Goal: Transaction & Acquisition: Purchase product/service

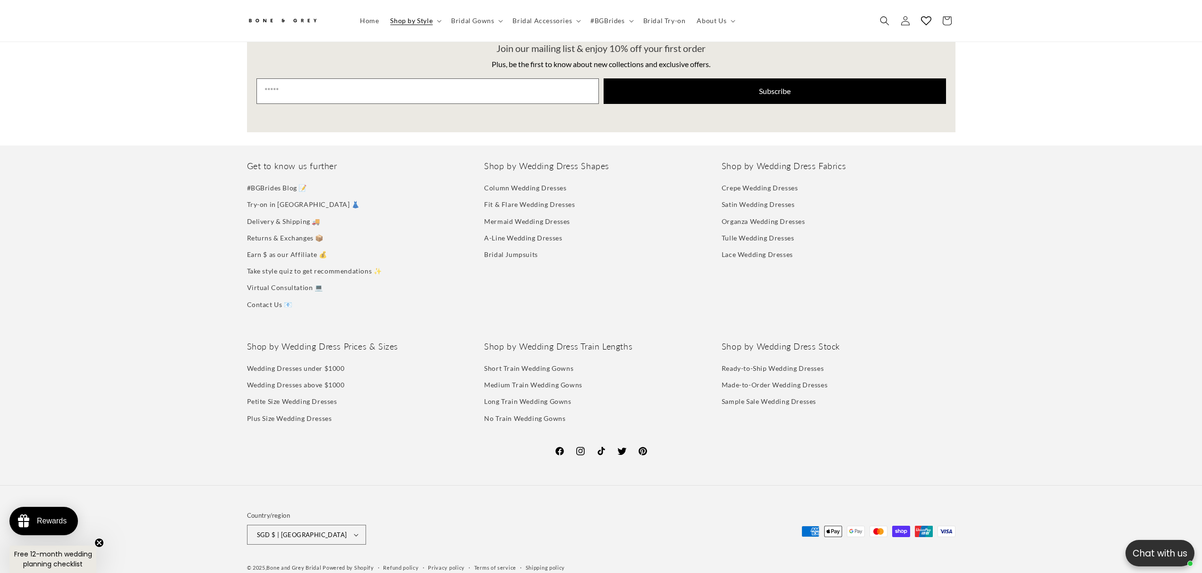
scroll to position [2532, 0]
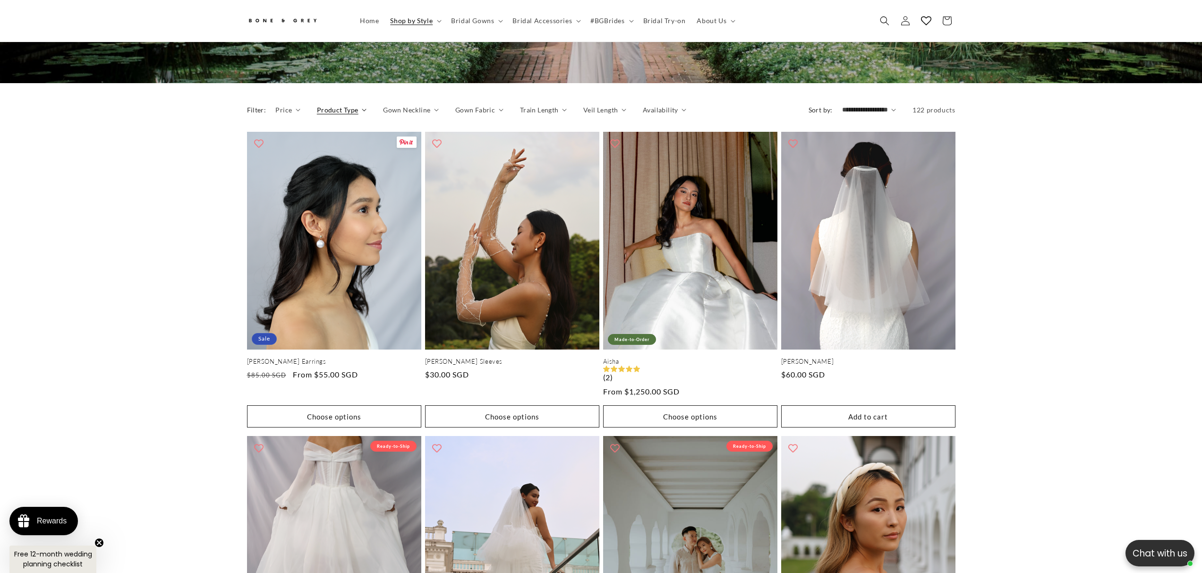
scroll to position [0, 0]
click at [317, 115] on span "Product Type" at bounding box center [338, 110] width 42 height 10
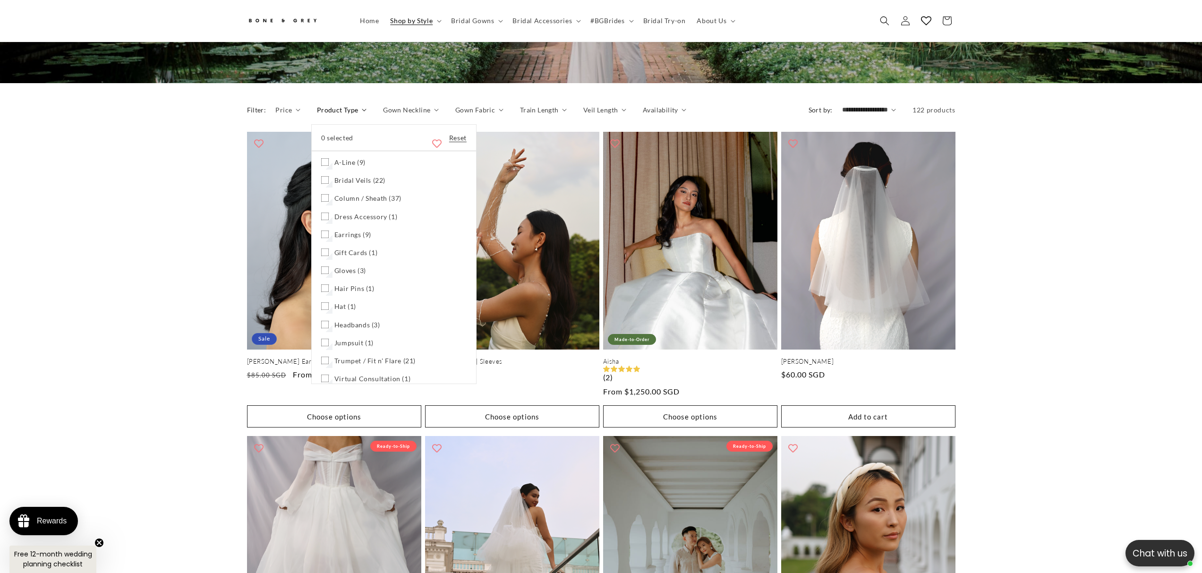
click at [321, 166] on icon at bounding box center [325, 162] width 8 height 8
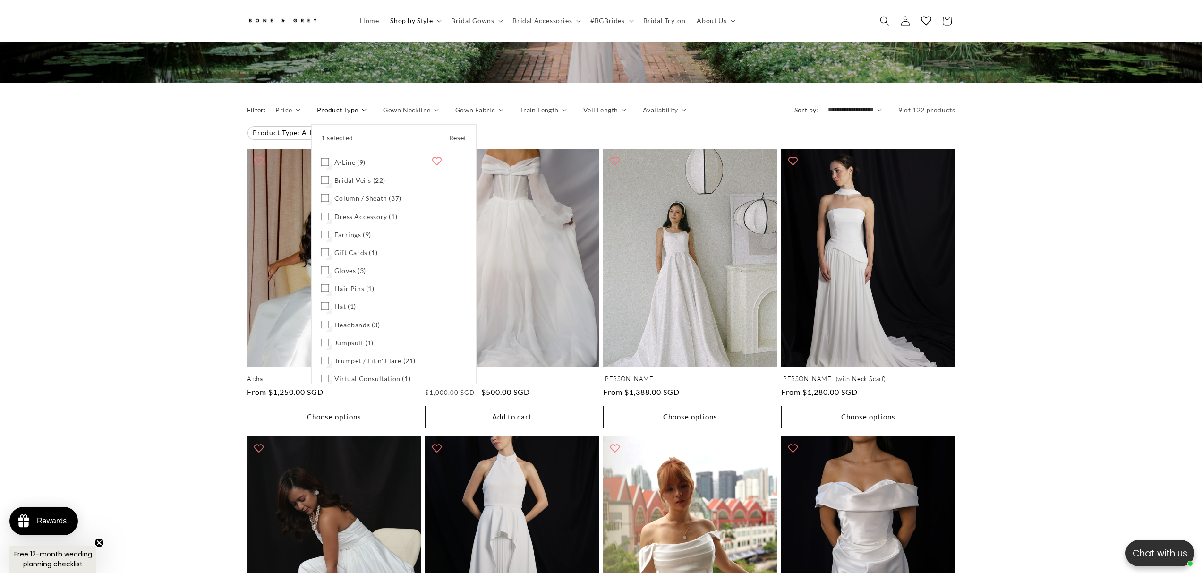
click at [317, 115] on summary "Product Type" at bounding box center [342, 110] width 50 height 10
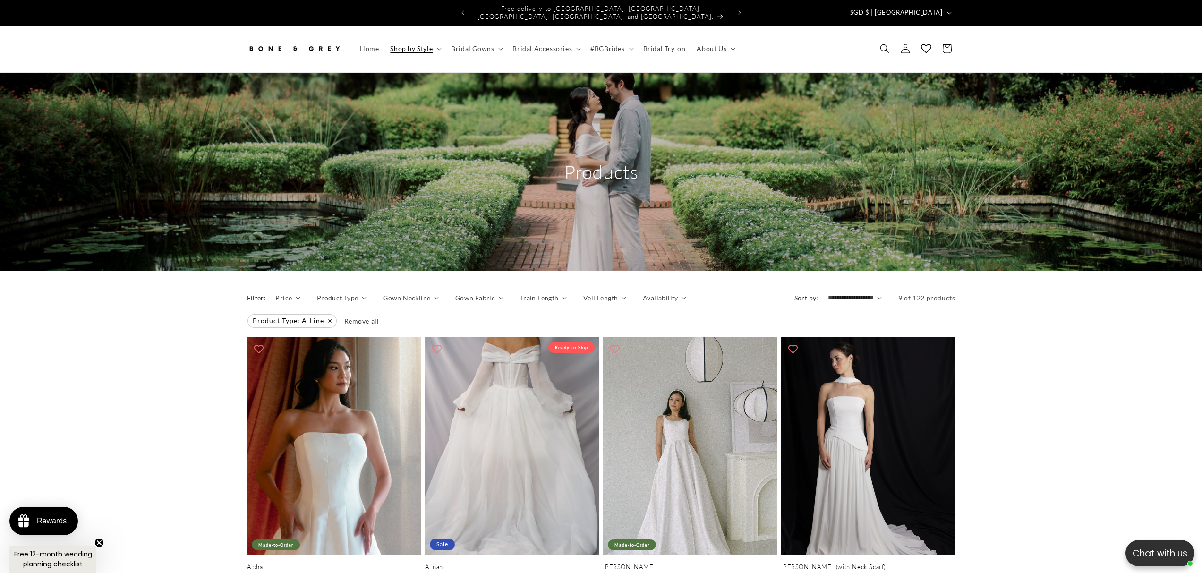
scroll to position [199, 0]
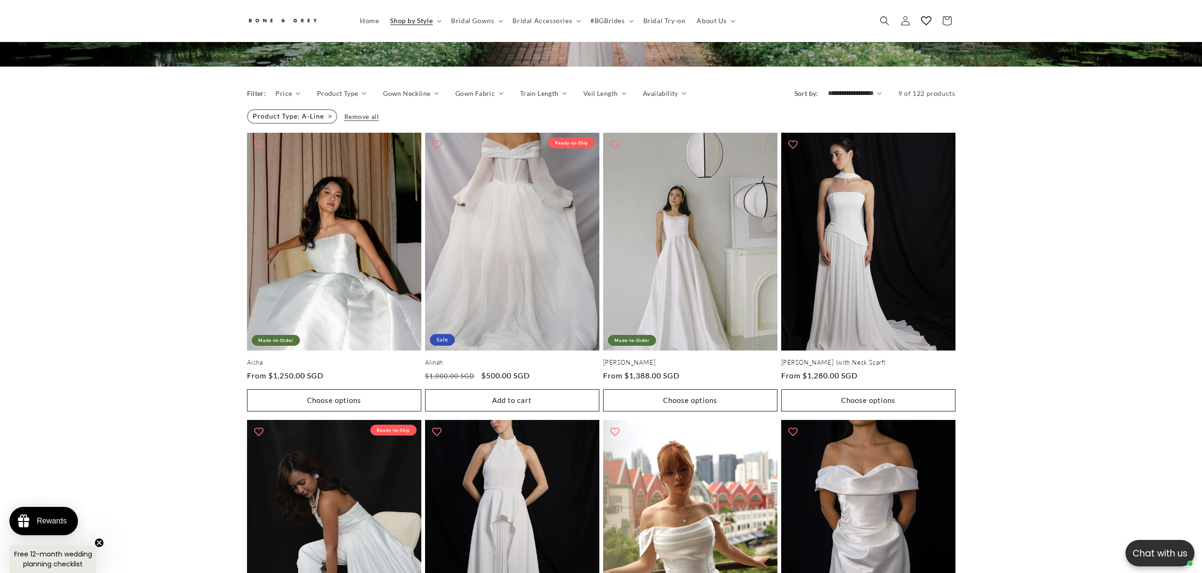
click at [248, 123] on span "Product Type: A-Line Remove filter" at bounding box center [292, 116] width 88 height 13
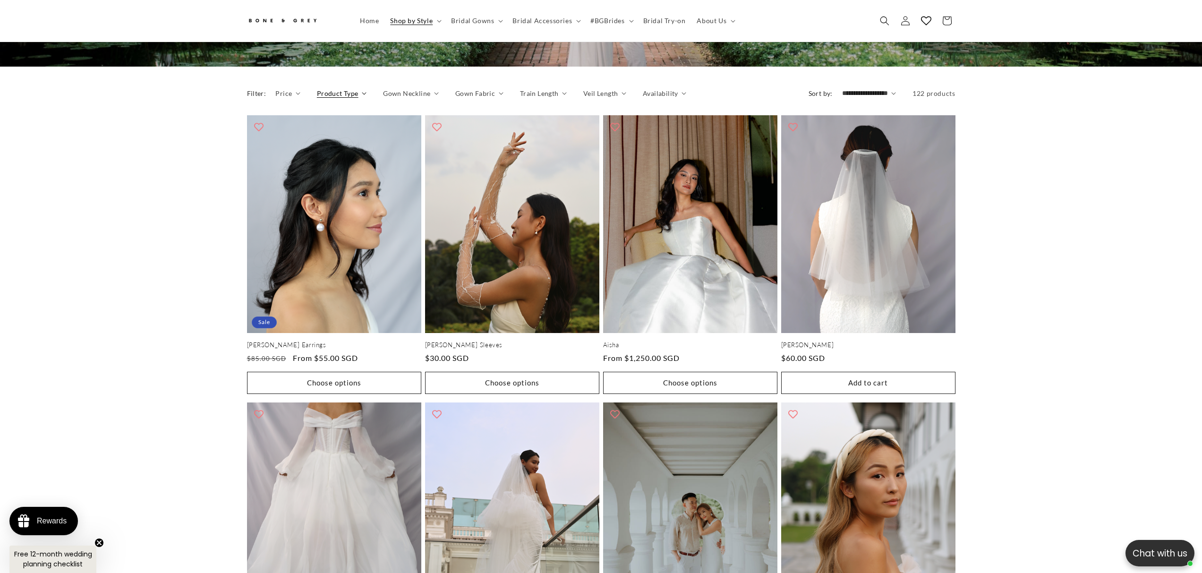
click at [317, 98] on span "Product Type" at bounding box center [338, 93] width 42 height 10
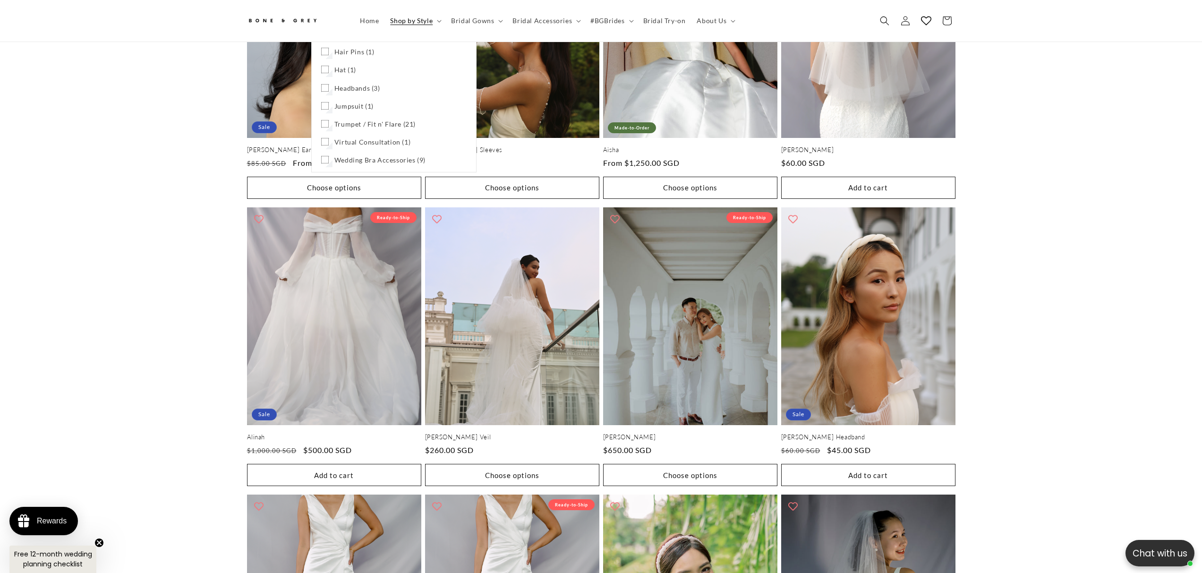
scroll to position [396, 0]
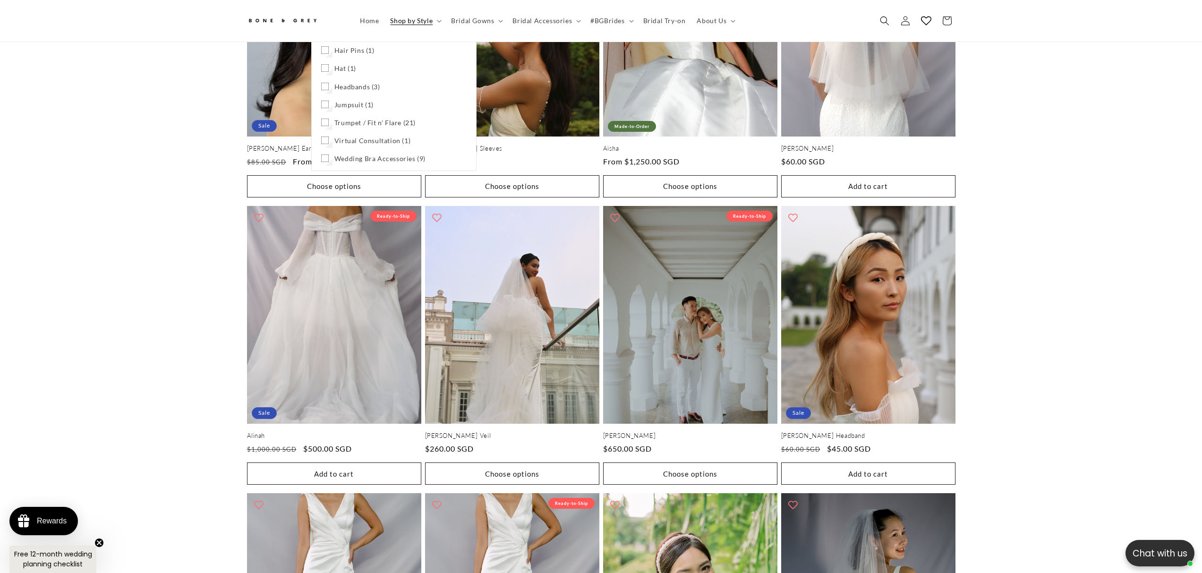
click at [335, 127] on span "Trumpet / Fit n' Flare (21)" at bounding box center [375, 123] width 81 height 9
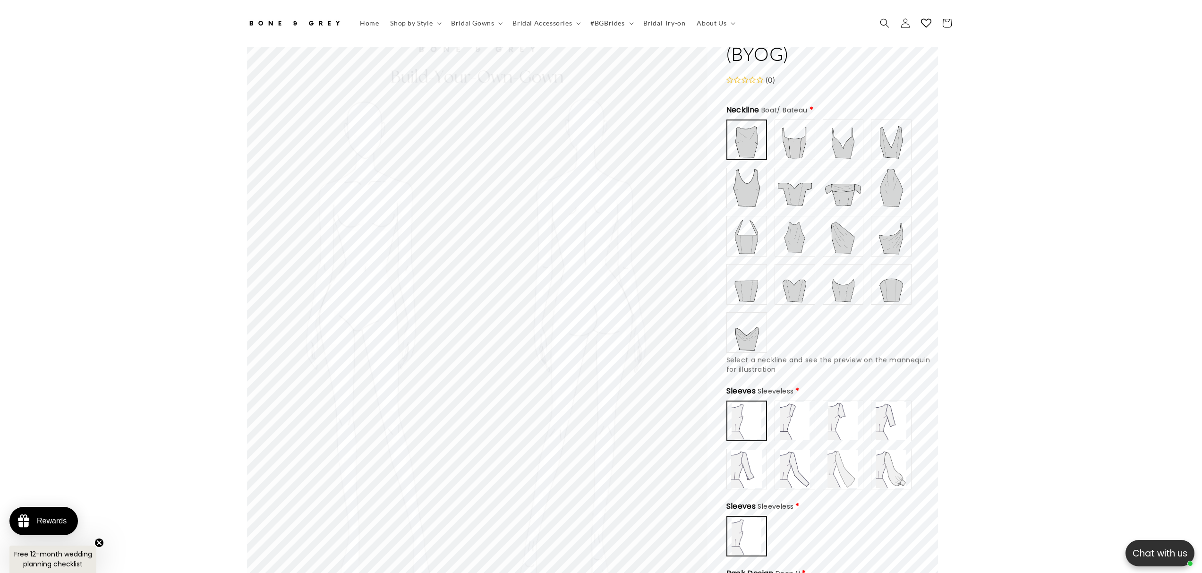
scroll to position [84, 0]
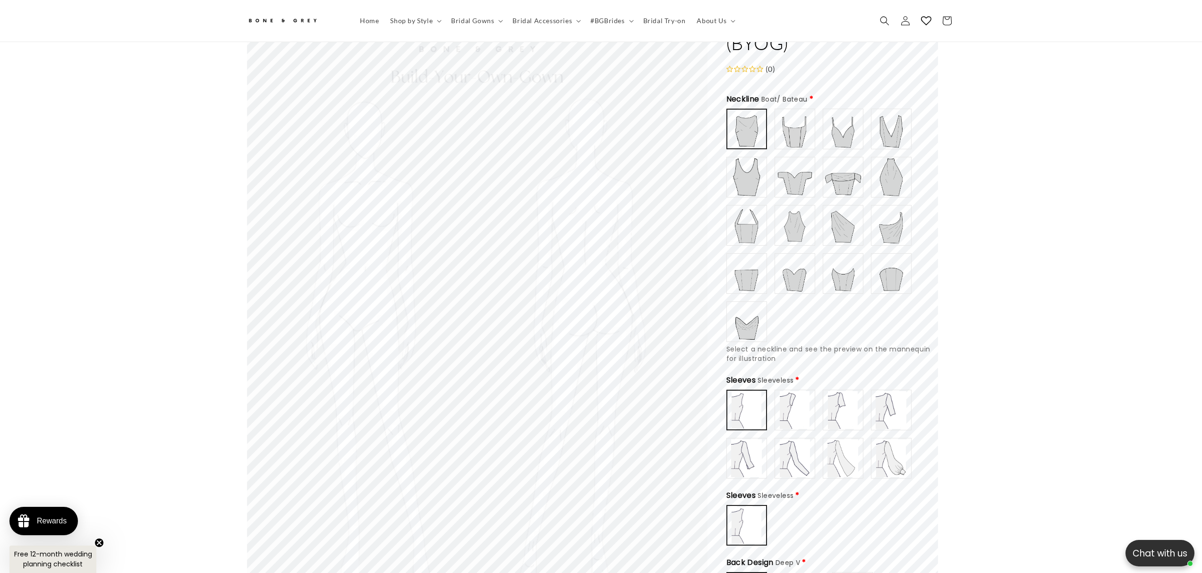
click at [910, 148] on img at bounding box center [892, 129] width 38 height 38
click at [814, 234] on img at bounding box center [795, 225] width 38 height 38
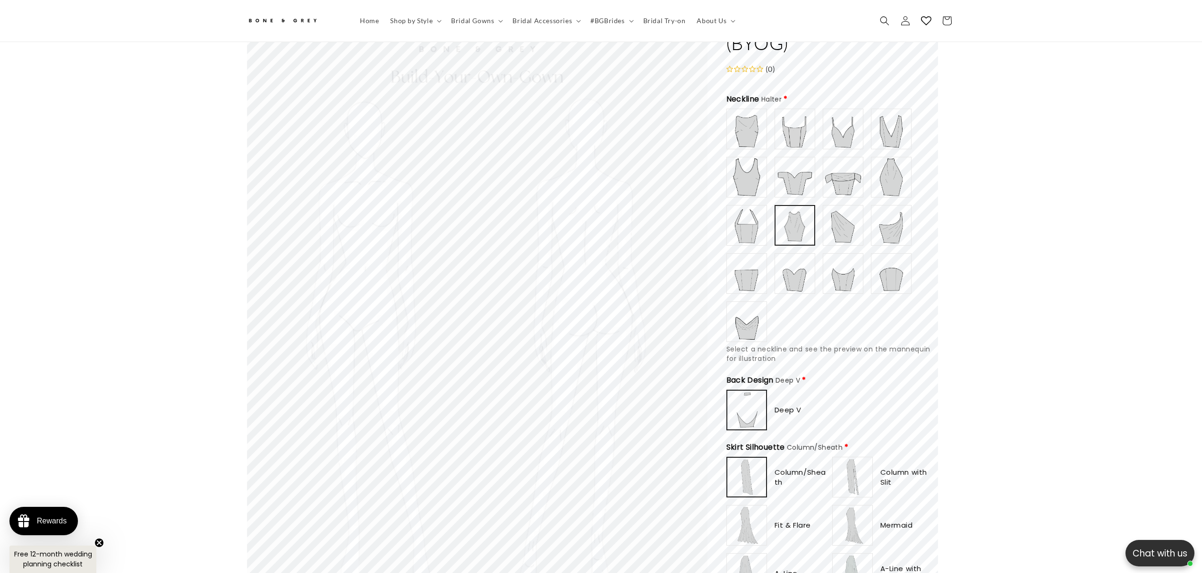
click at [766, 234] on img at bounding box center [747, 225] width 38 height 38
click at [875, 196] on img at bounding box center [892, 177] width 38 height 38
click at [814, 186] on img at bounding box center [795, 177] width 38 height 38
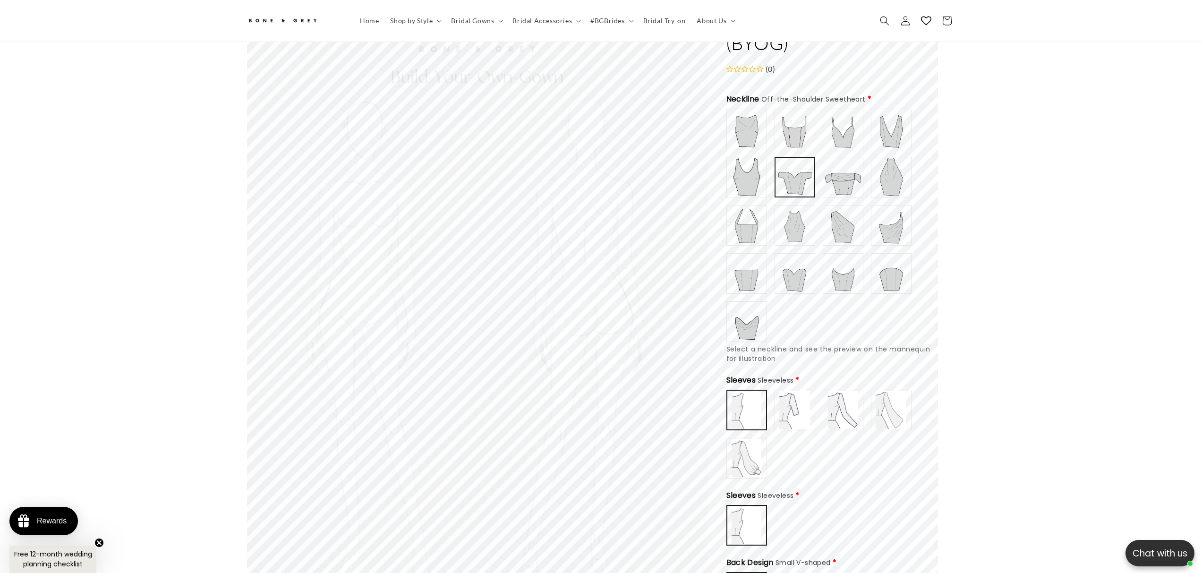
click at [910, 148] on img at bounding box center [892, 129] width 38 height 38
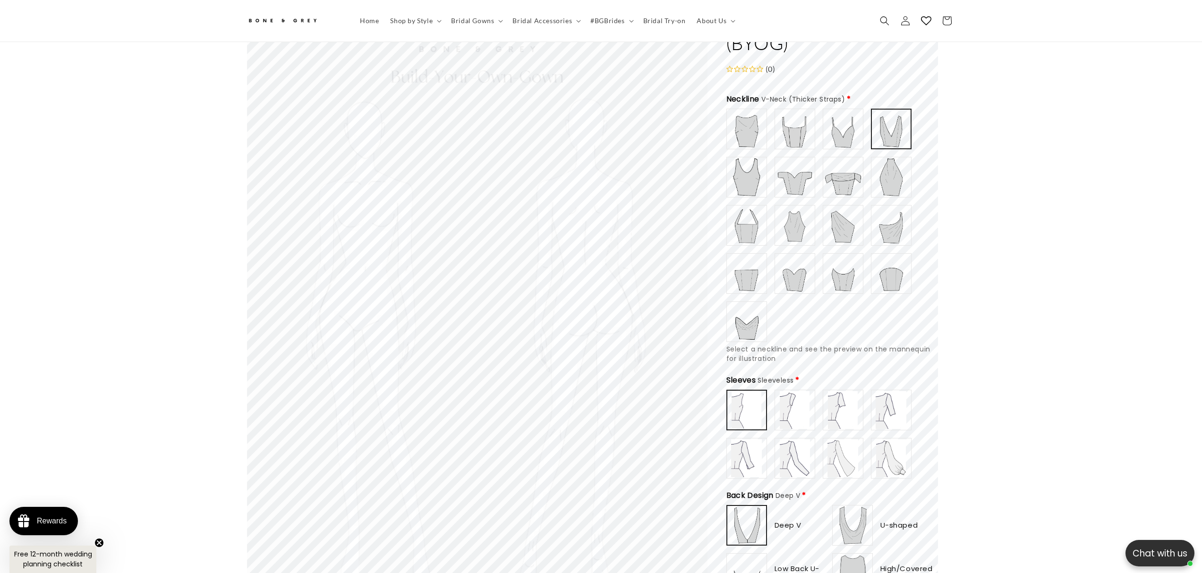
scroll to position [0, 817]
type input "**********"
click at [766, 148] on img at bounding box center [747, 129] width 38 height 38
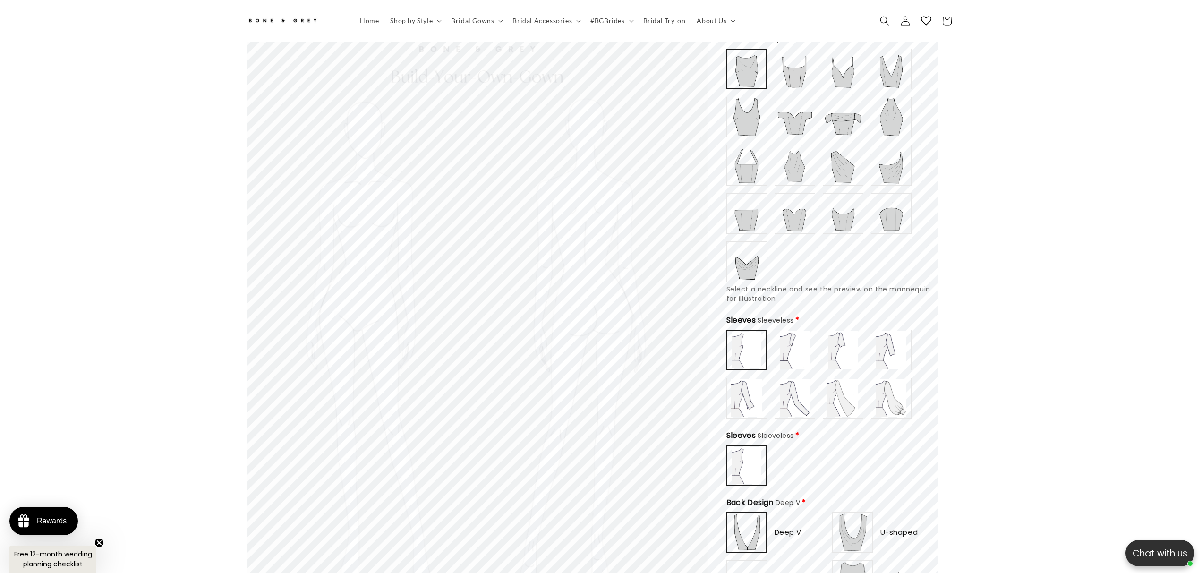
scroll to position [148, 0]
click at [814, 327] on img at bounding box center [795, 346] width 38 height 38
click at [873, 376] on img at bounding box center [892, 395] width 38 height 38
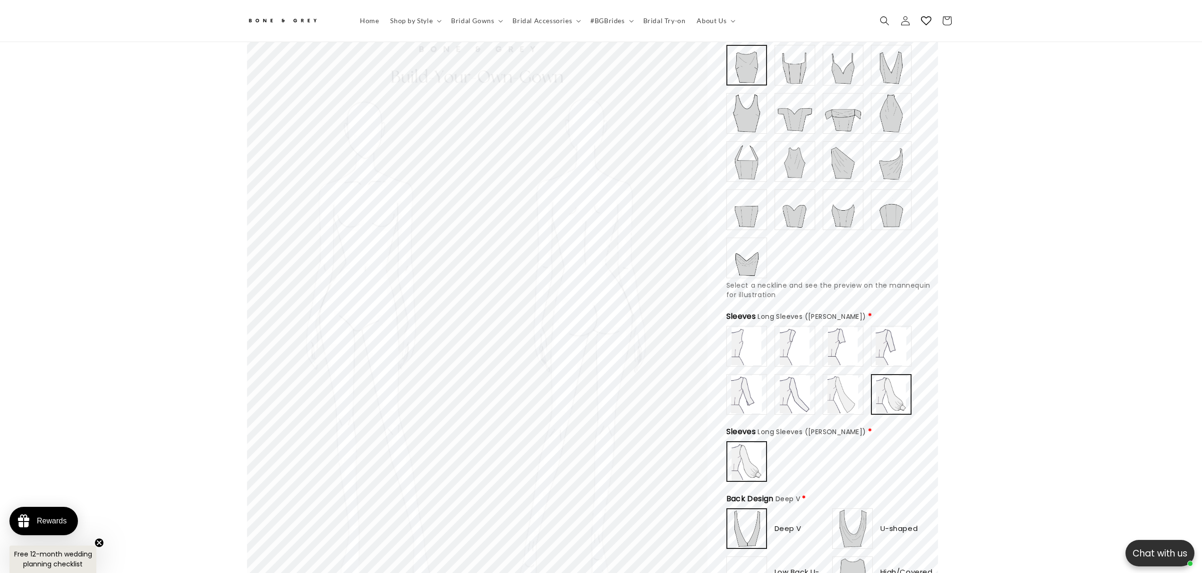
click at [814, 376] on img at bounding box center [795, 395] width 38 height 38
click at [862, 327] on img at bounding box center [843, 346] width 38 height 38
click at [766, 327] on img at bounding box center [747, 346] width 38 height 38
click at [824, 376] on img at bounding box center [843, 395] width 38 height 38
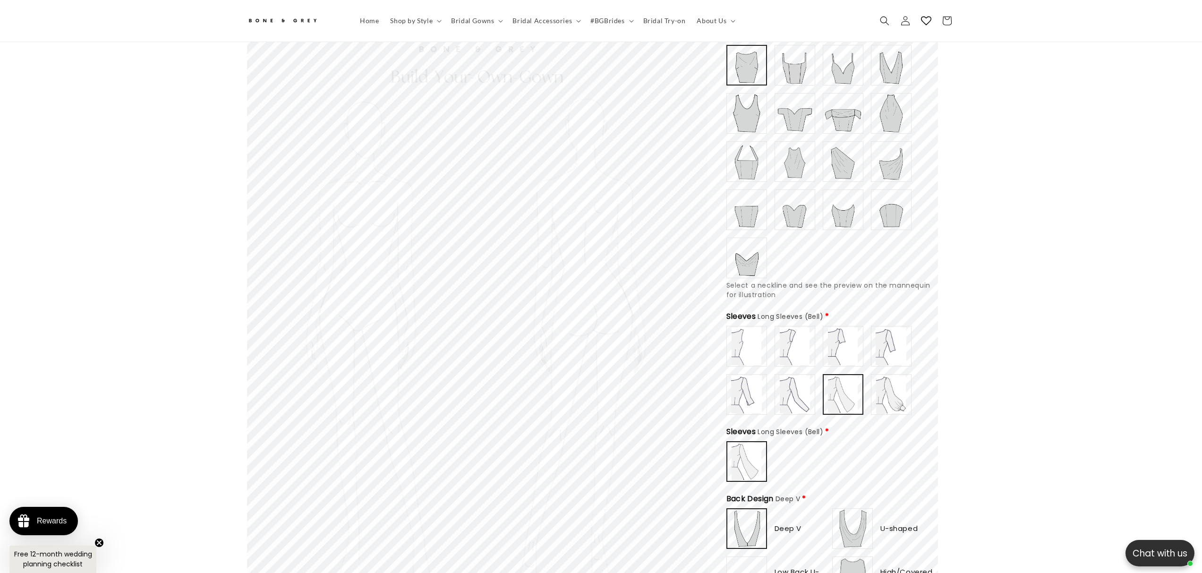
click at [862, 327] on img at bounding box center [843, 346] width 38 height 38
click at [910, 327] on img at bounding box center [892, 346] width 38 height 38
type input "**********"
click at [766, 327] on img at bounding box center [747, 346] width 38 height 38
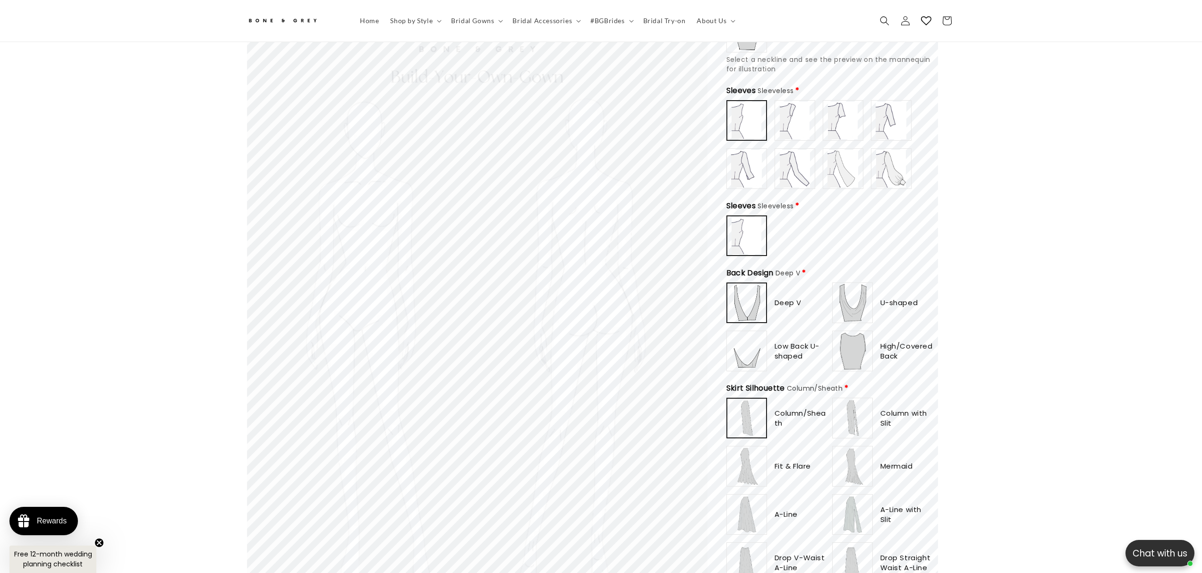
scroll to position [379, 0]
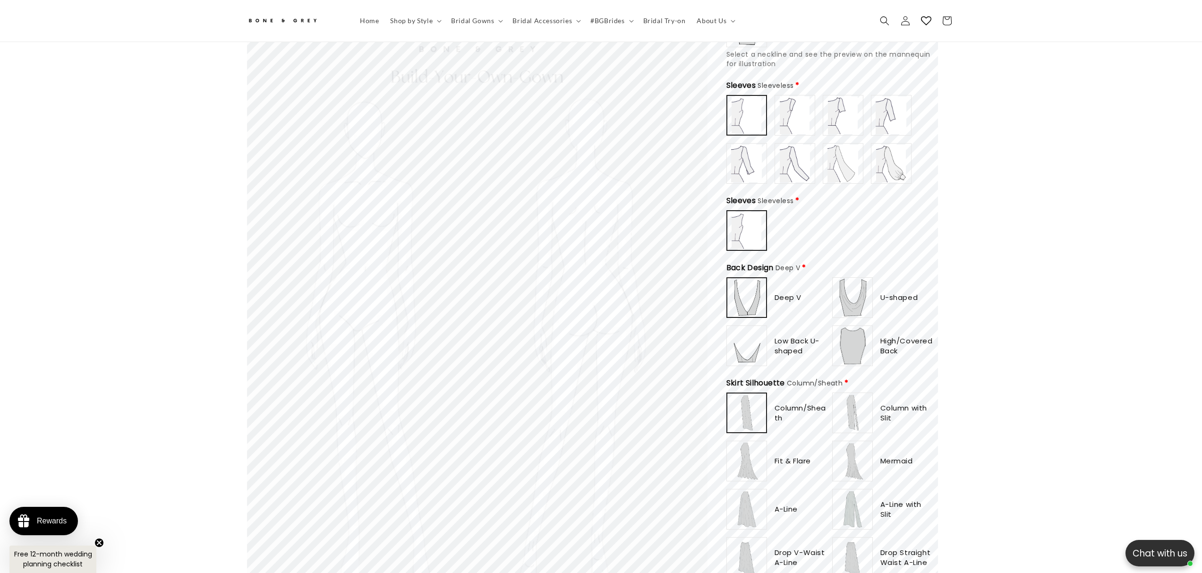
click at [766, 327] on img at bounding box center [747, 346] width 38 height 38
click at [872, 279] on img at bounding box center [853, 298] width 38 height 38
click at [766, 279] on img at bounding box center [747, 298] width 38 height 38
click at [872, 327] on img at bounding box center [853, 346] width 38 height 38
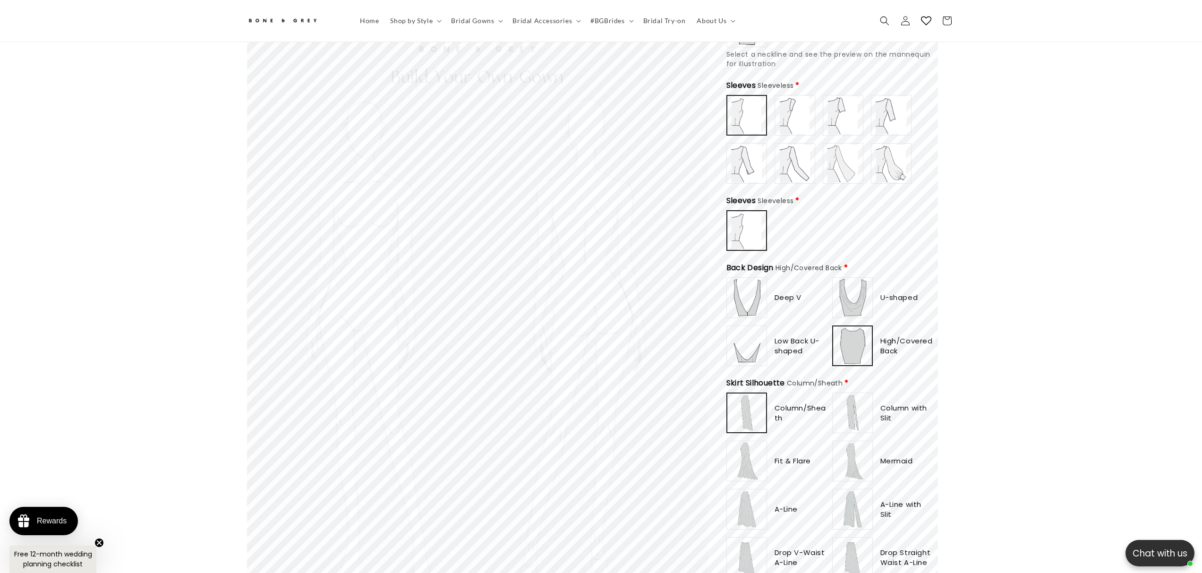
scroll to position [0, 409]
type input "********"
click at [872, 279] on img at bounding box center [853, 298] width 38 height 38
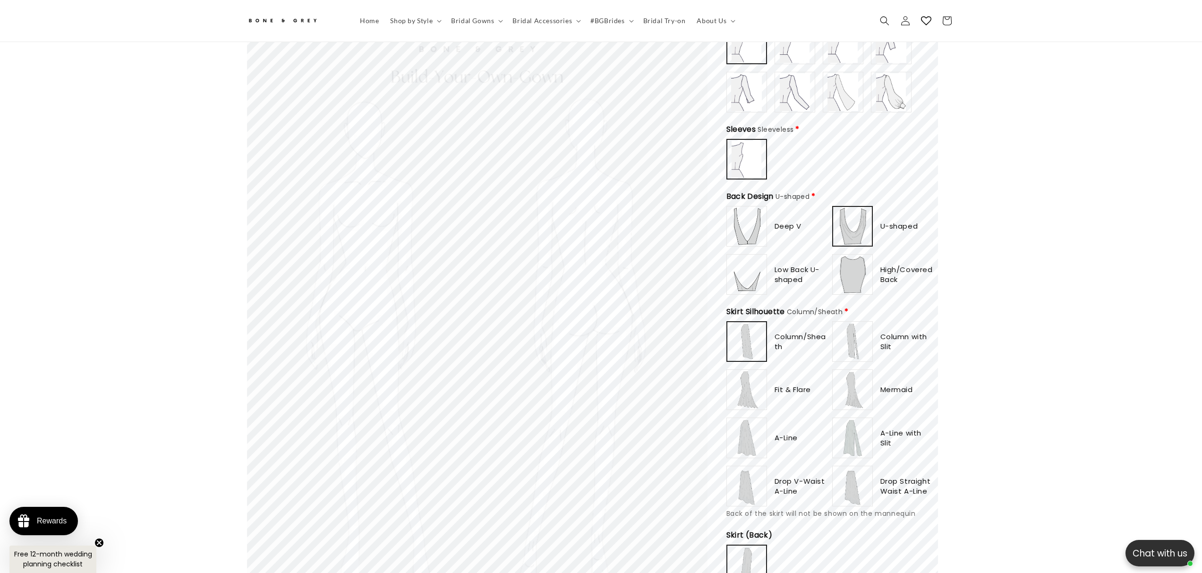
scroll to position [455, 0]
click at [872, 318] on img at bounding box center [853, 337] width 38 height 38
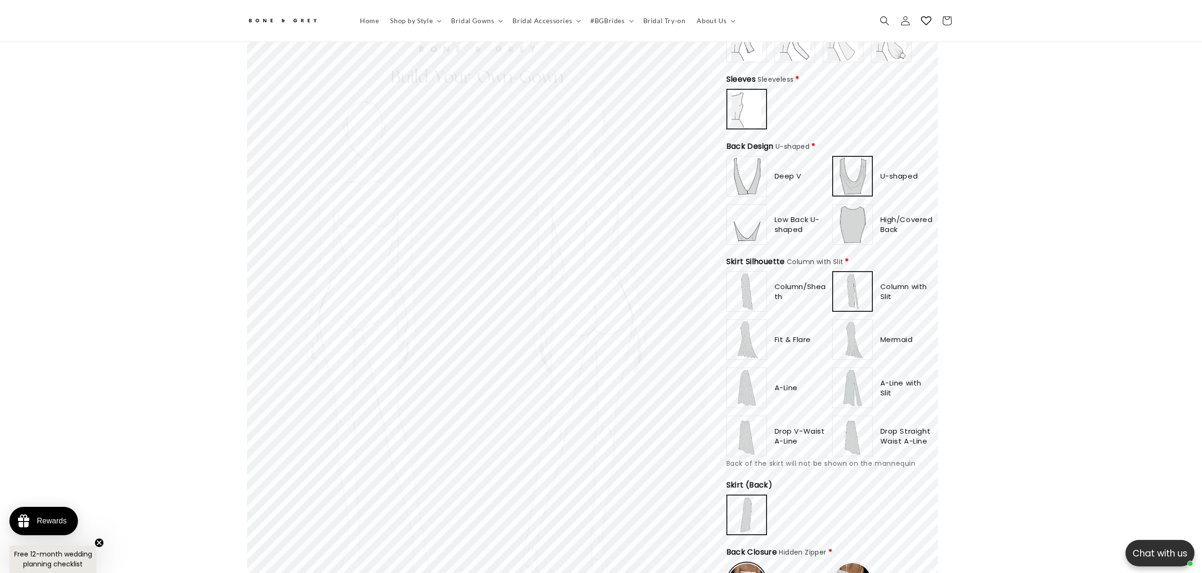
scroll to position [501, 0]
click at [766, 320] on img at bounding box center [747, 339] width 38 height 38
type input "**********"
click at [872, 368] on img at bounding box center [853, 387] width 38 height 38
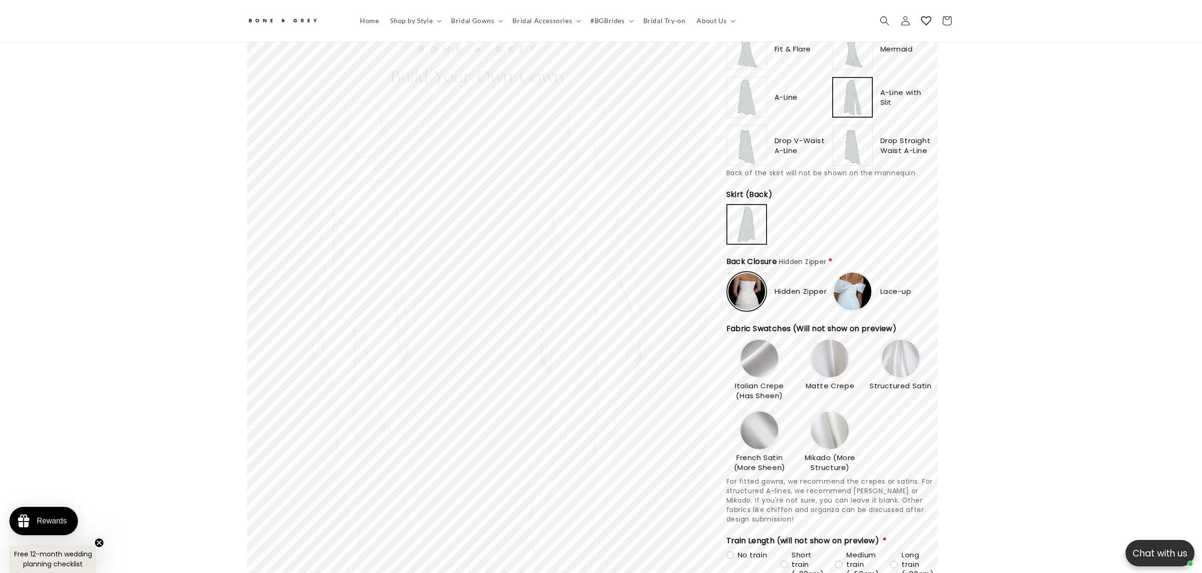
scroll to position [0, 0]
click at [849, 412] on img at bounding box center [830, 431] width 38 height 38
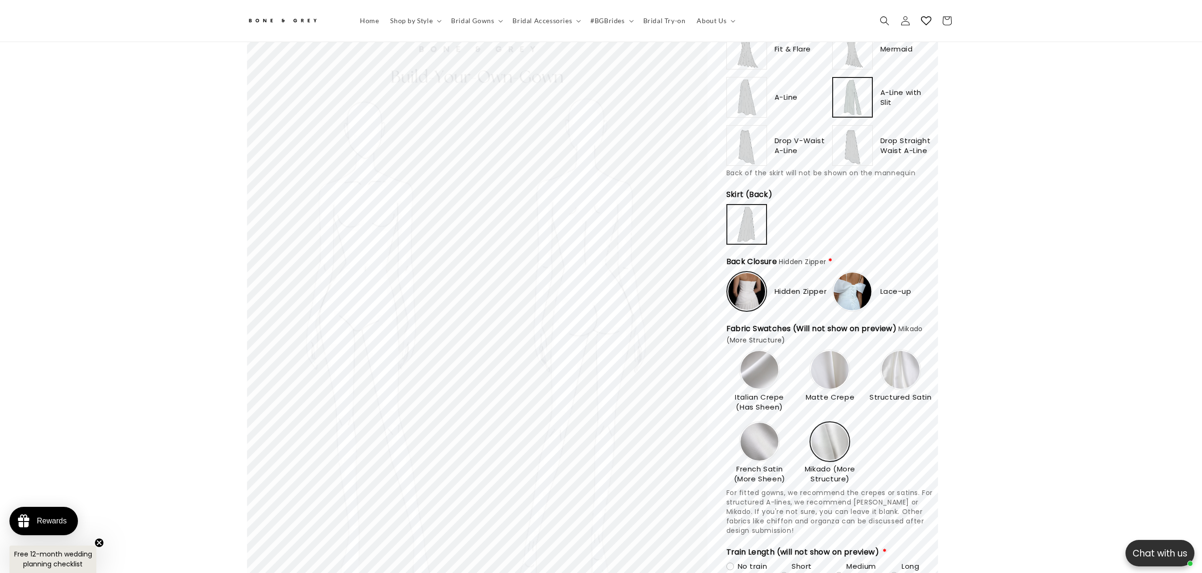
type input "**********"
click at [779, 423] on img at bounding box center [760, 442] width 38 height 38
type input "**********"
click at [879, 562] on div "Medium train (~50cm)" at bounding box center [857, 576] width 44 height 28
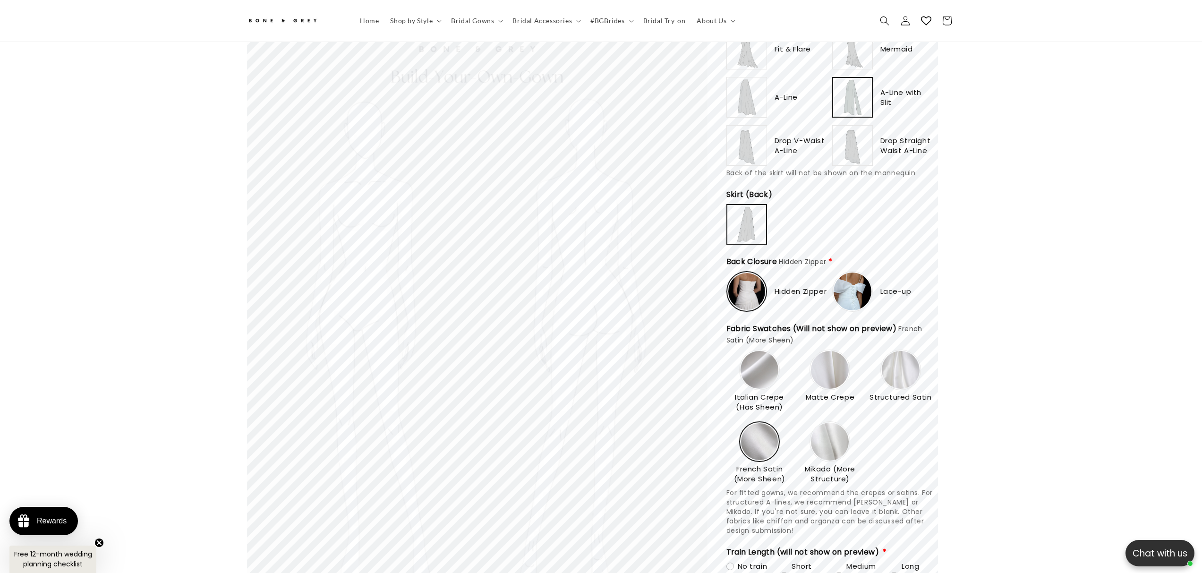
type input "**********"
click at [779, 351] on img at bounding box center [760, 370] width 38 height 38
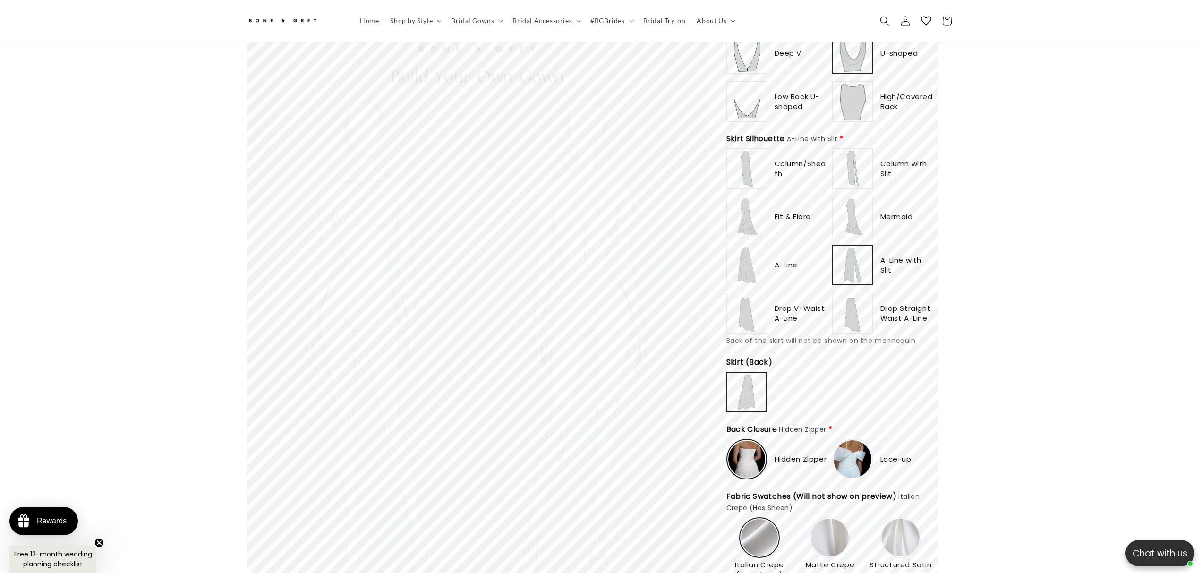
scroll to position [568, 0]
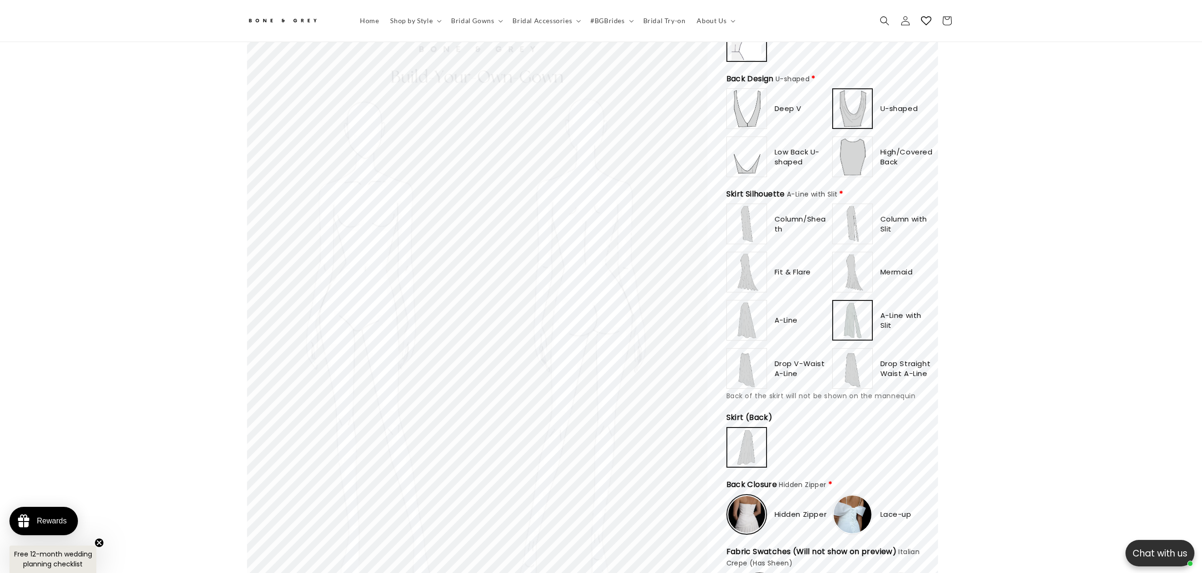
type input "**********"
click at [872, 205] on img at bounding box center [853, 224] width 38 height 38
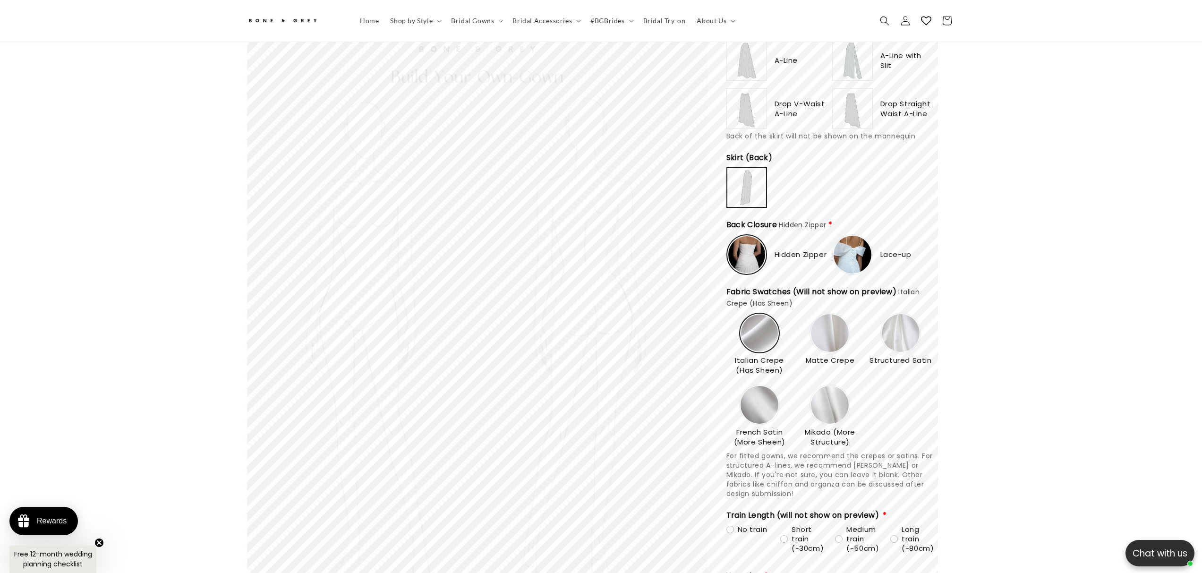
scroll to position [0, 409]
click at [779, 386] on img at bounding box center [760, 405] width 38 height 38
type input "**********"
click at [920, 314] on img at bounding box center [901, 333] width 38 height 38
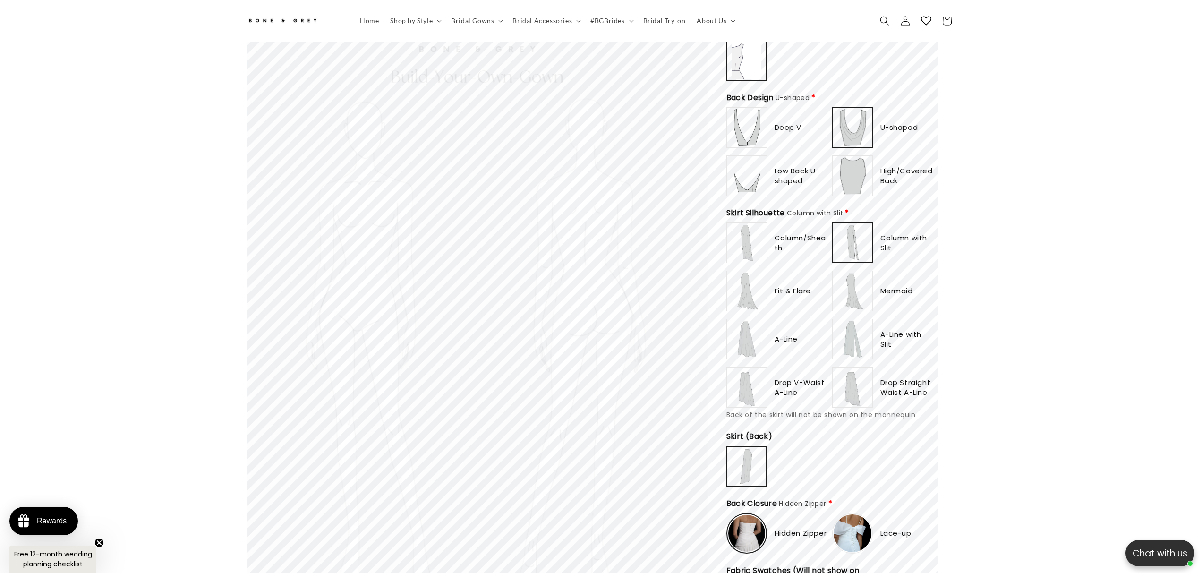
scroll to position [0, 817]
click at [766, 320] on img at bounding box center [747, 339] width 38 height 38
click at [766, 272] on img at bounding box center [747, 291] width 38 height 38
click at [766, 369] on img at bounding box center [747, 388] width 38 height 38
click at [872, 369] on img at bounding box center [853, 388] width 38 height 38
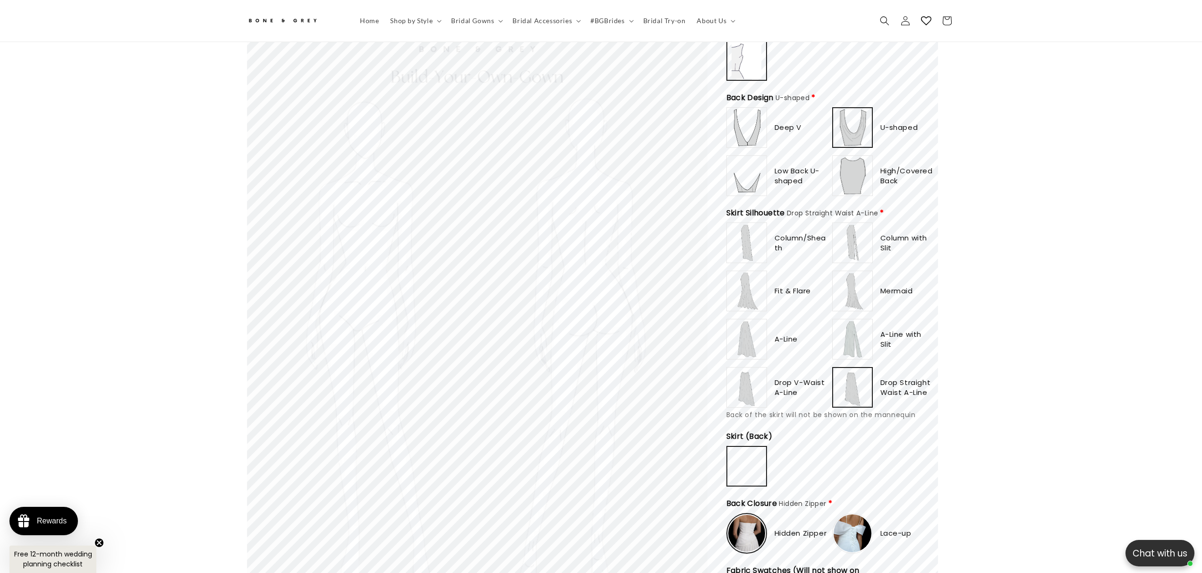
scroll to position [0, 0]
type input "**********"
click at [872, 320] on img at bounding box center [853, 339] width 38 height 38
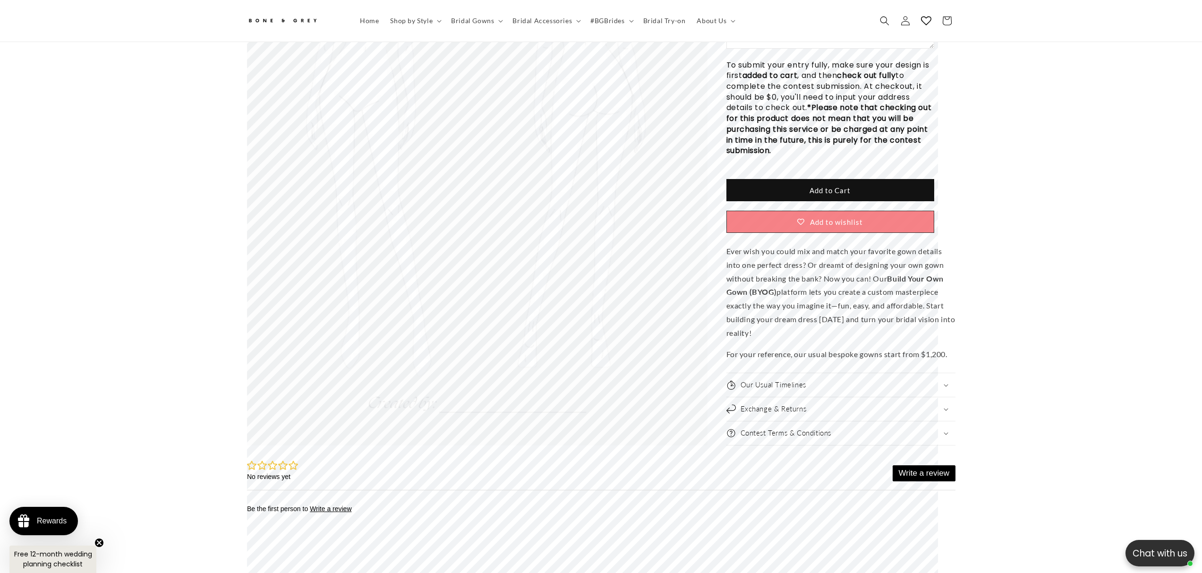
scroll to position [1783, 0]
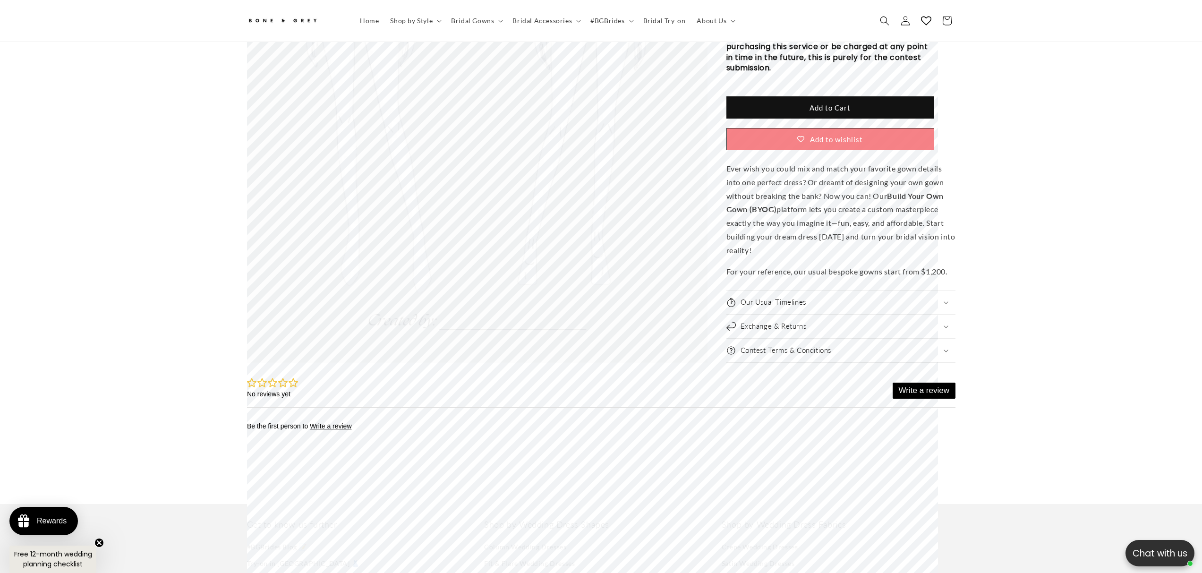
click at [956, 307] on div "Our Usual Timelines" at bounding box center [841, 302] width 229 height 9
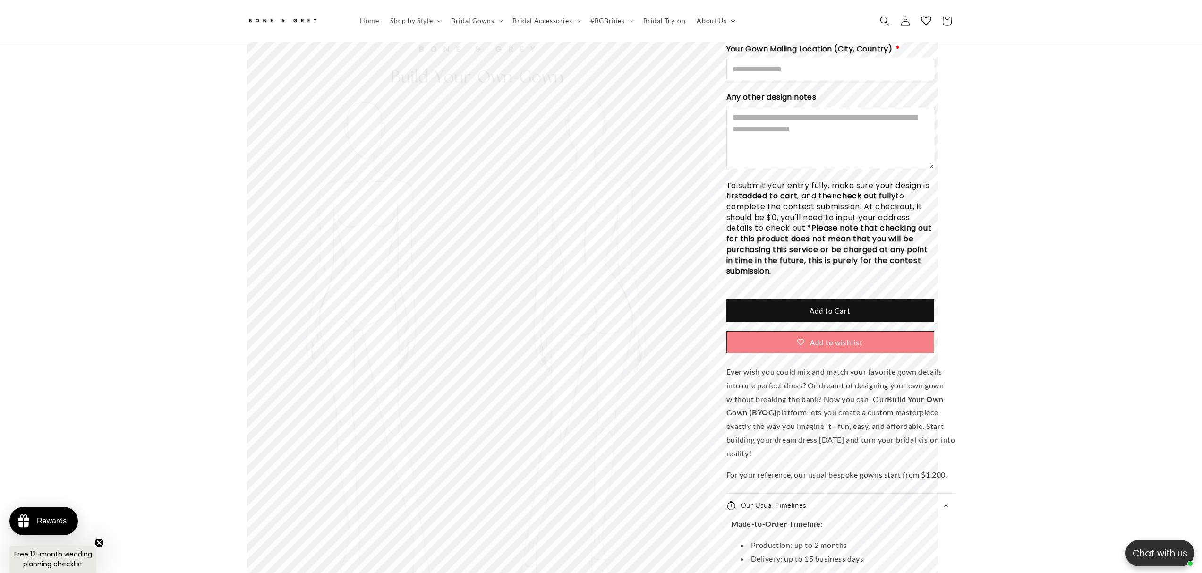
scroll to position [0, 817]
